Goal: Task Accomplishment & Management: Manage account settings

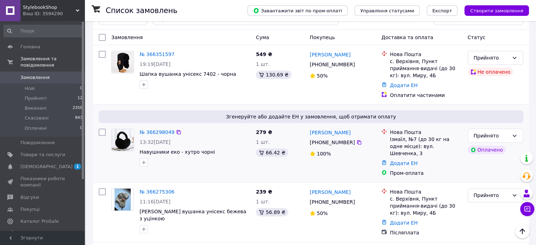
scroll to position [35, 0]
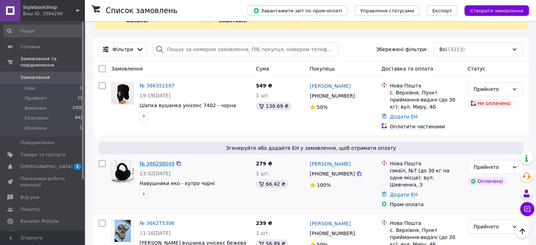
click at [164, 161] on link "№ 366298049" at bounding box center [156, 164] width 35 height 6
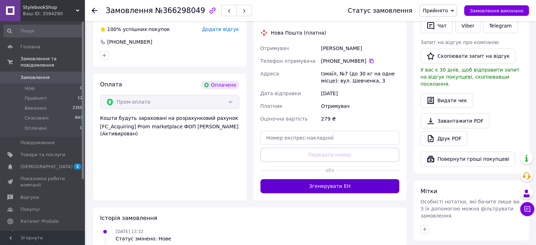
click at [348, 187] on button "Згенерувати ЕН" at bounding box center [329, 186] width 139 height 14
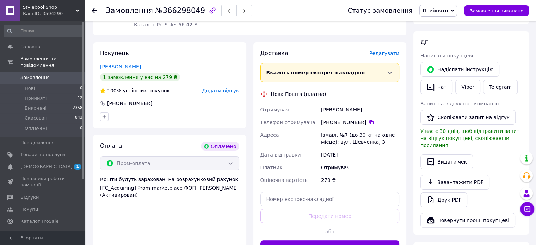
scroll to position [35, 0]
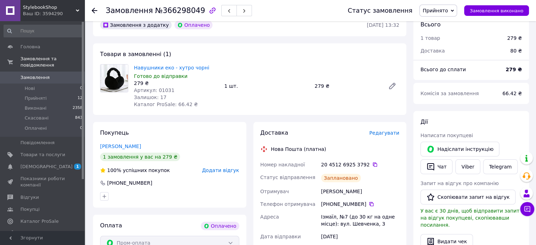
click at [344, 163] on div "20 4512 6925 3792" at bounding box center [360, 164] width 78 height 7
copy div "20 4512 6925 3792"
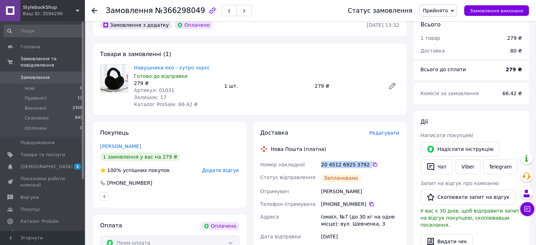
copy div "20 4512 6925 3792"
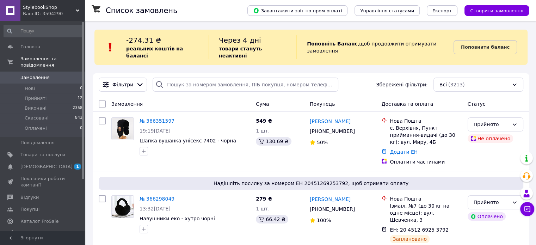
click at [44, 163] on span "[DEMOGRAPHIC_DATA]" at bounding box center [46, 166] width 52 height 6
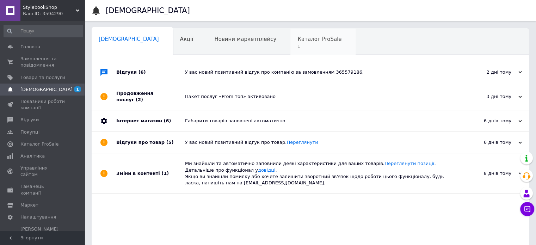
click at [297, 37] on span "Каталог ProSale" at bounding box center [319, 39] width 44 height 6
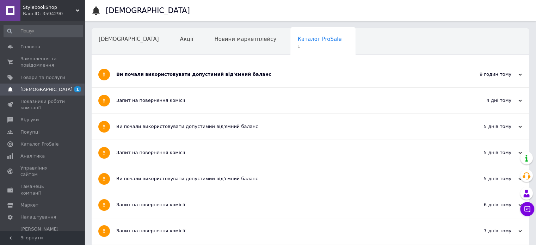
click at [217, 79] on div "Ви почали використовувати допустимий від'ємний баланс" at bounding box center [283, 75] width 335 height 26
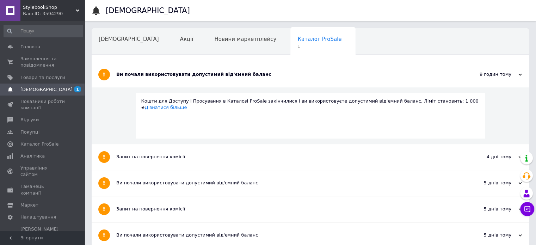
click at [29, 91] on span "[DEMOGRAPHIC_DATA]" at bounding box center [46, 89] width 52 height 6
click at [234, 80] on div "Ви почали використовувати допустимий від'ємний баланс" at bounding box center [283, 75] width 335 height 26
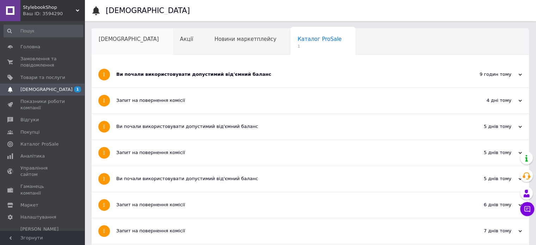
click at [117, 39] on span "[DEMOGRAPHIC_DATA]" at bounding box center [129, 39] width 60 height 6
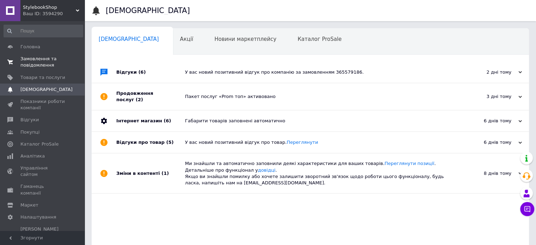
click at [38, 61] on span "Замовлення та повідомлення" at bounding box center [42, 62] width 45 height 13
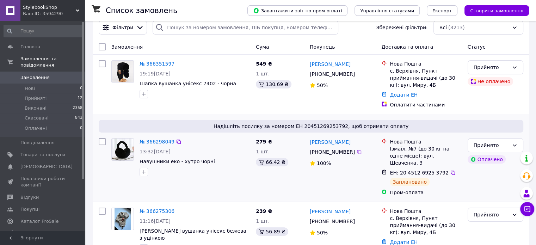
scroll to position [106, 0]
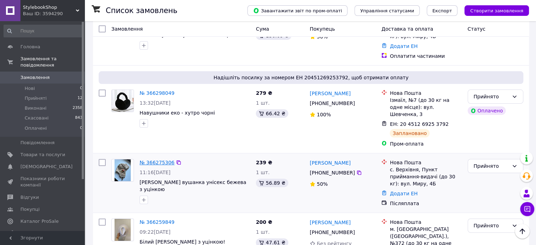
click at [149, 160] on link "№ 366275306" at bounding box center [156, 163] width 35 height 6
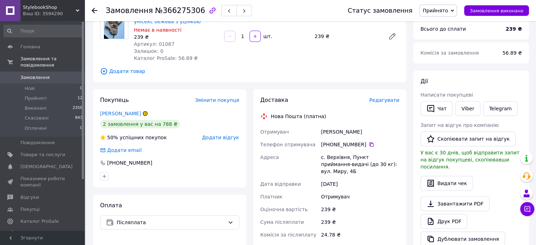
scroll to position [176, 0]
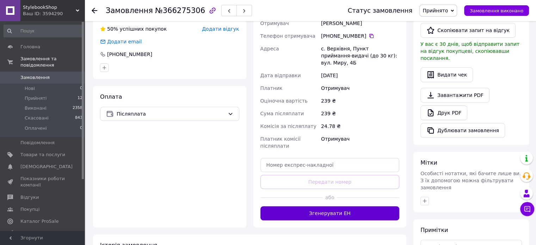
click at [371, 206] on button "Згенерувати ЕН" at bounding box center [329, 213] width 139 height 14
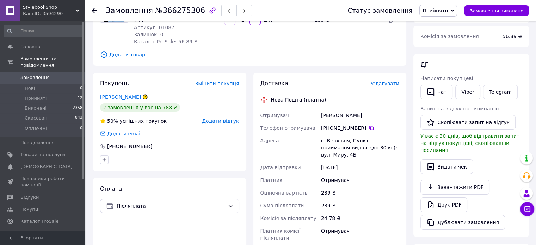
scroll to position [70, 0]
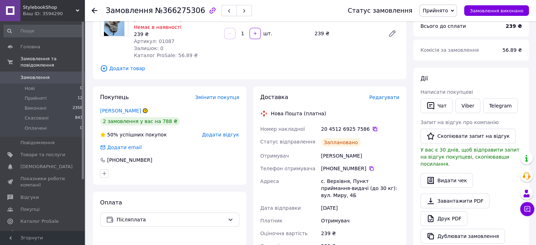
click at [372, 129] on icon at bounding box center [375, 129] width 6 height 6
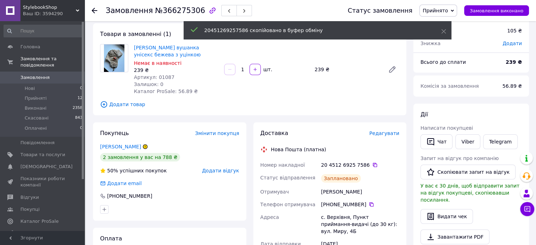
scroll to position [0, 0]
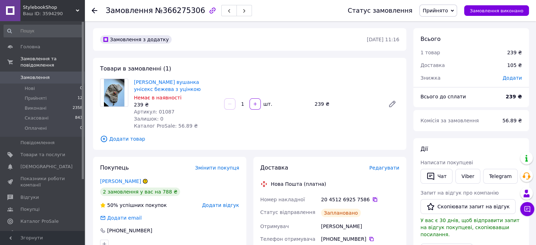
click at [373, 200] on icon at bounding box center [375, 199] width 4 height 4
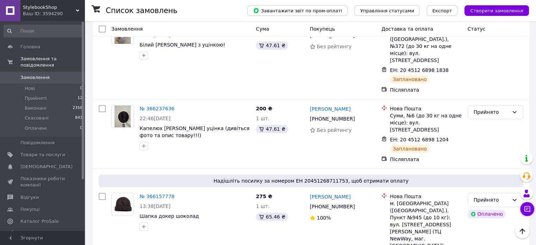
scroll to position [282, 0]
